Goal: Find specific page/section

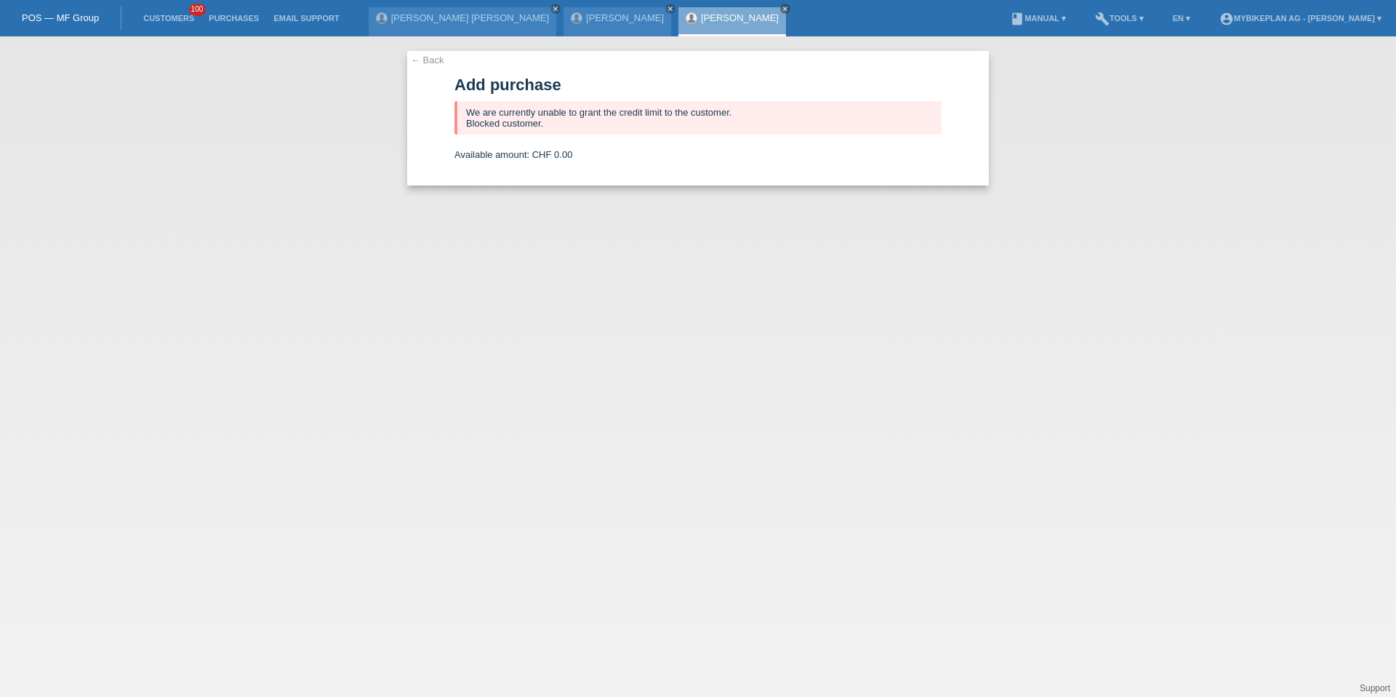
click at [423, 64] on link "← Back" at bounding box center [427, 60] width 33 height 11
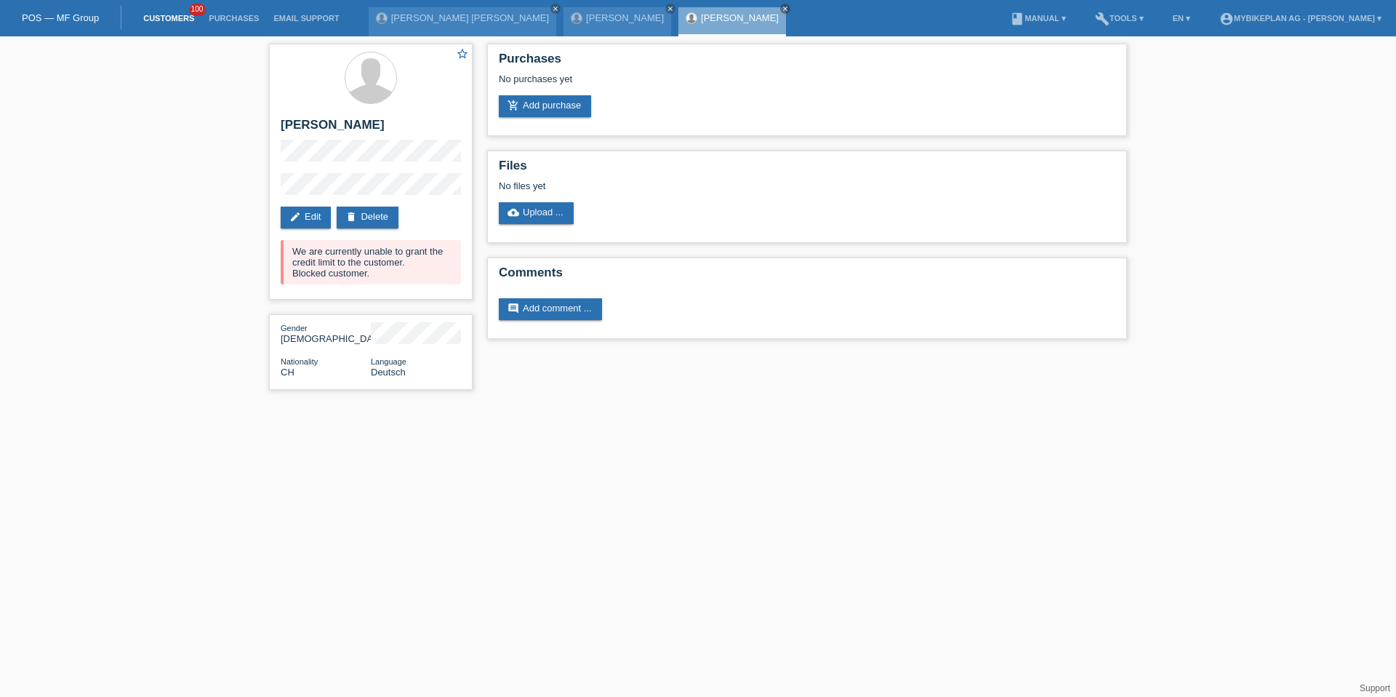
click at [175, 21] on link "Customers" at bounding box center [168, 18] width 65 height 9
